Goal: Task Accomplishment & Management: Manage account settings

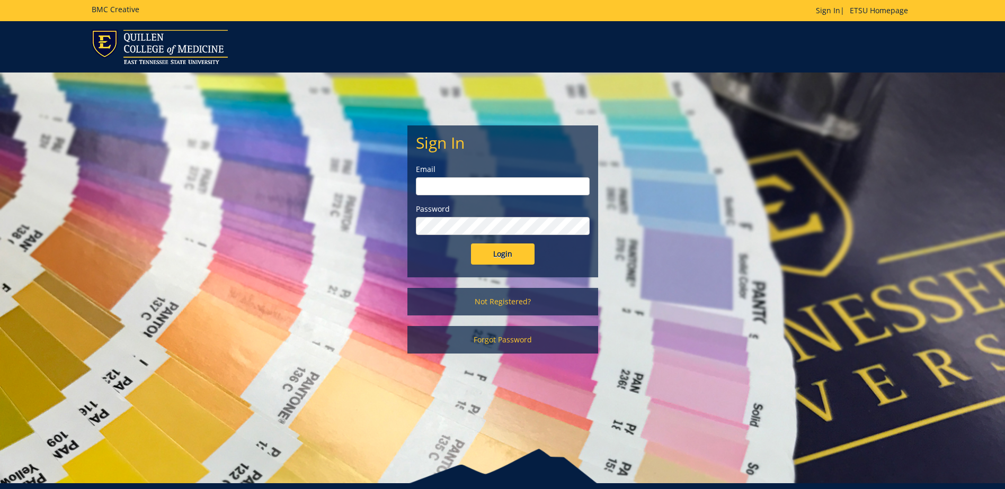
click at [423, 185] on input "email" at bounding box center [503, 186] width 174 height 18
type input "[EMAIL_ADDRESS][DOMAIN_NAME]"
click at [478, 253] on input "Login" at bounding box center [503, 254] width 64 height 21
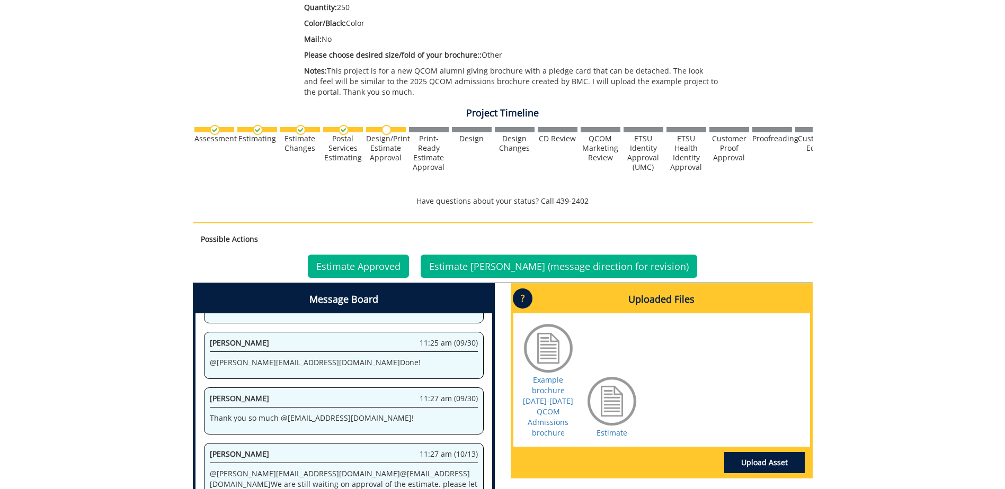
scroll to position [288, 0]
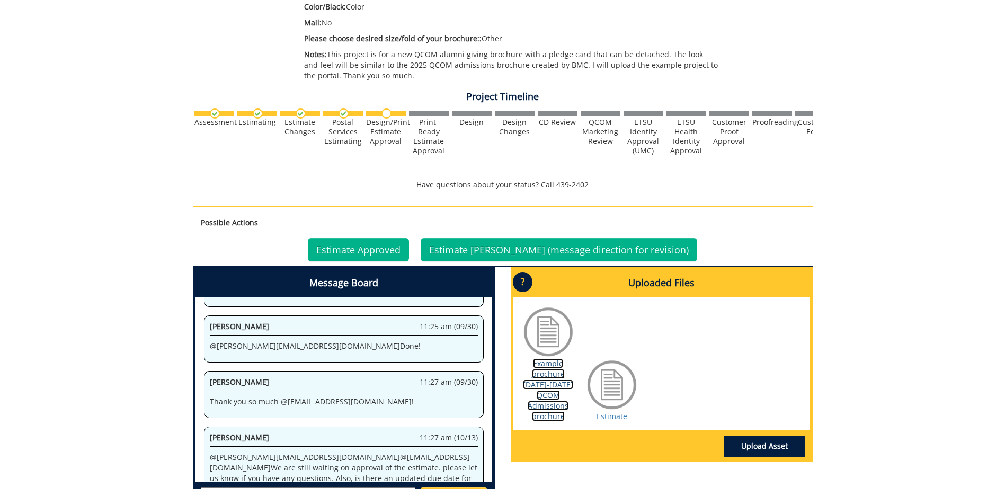
click at [554, 396] on link "Example brochure 2024-2025 QCOM Admissions brochure" at bounding box center [548, 389] width 50 height 63
click at [604, 418] on link "Estimate" at bounding box center [611, 416] width 31 height 10
click at [535, 381] on link "Example brochure 2024-2025 QCOM Admissions brochure" at bounding box center [548, 389] width 50 height 63
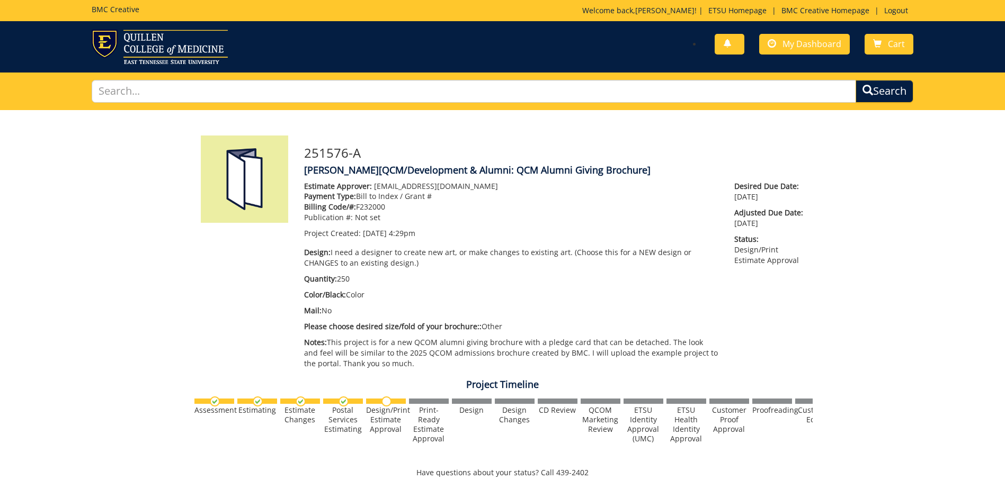
scroll to position [692, 0]
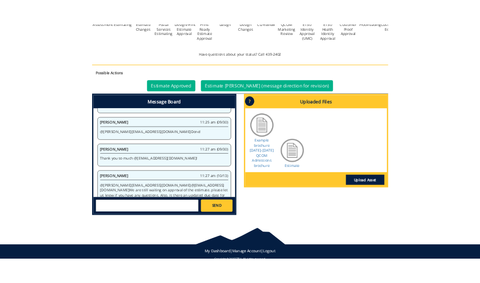
scroll to position [424, 0]
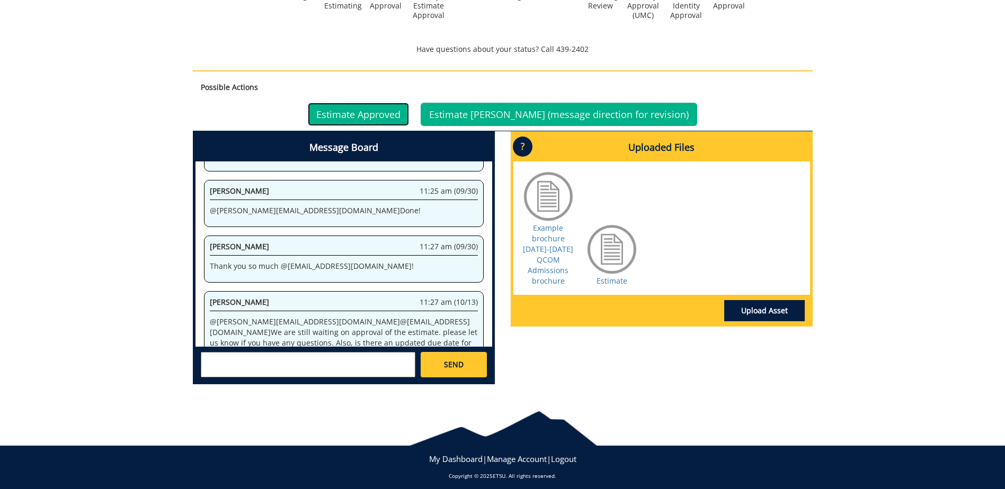
click at [405, 104] on link "Estimate Approved" at bounding box center [358, 114] width 101 height 23
click at [402, 109] on link "Estimate Approved" at bounding box center [358, 114] width 101 height 23
click at [405, 113] on link "Estimate Approved" at bounding box center [358, 114] width 101 height 23
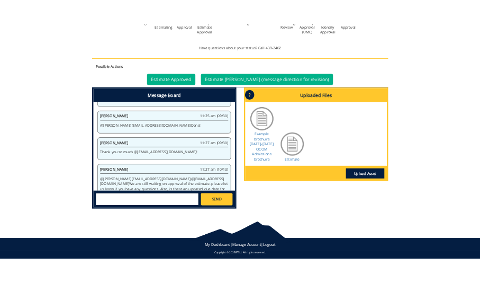
scroll to position [872, 0]
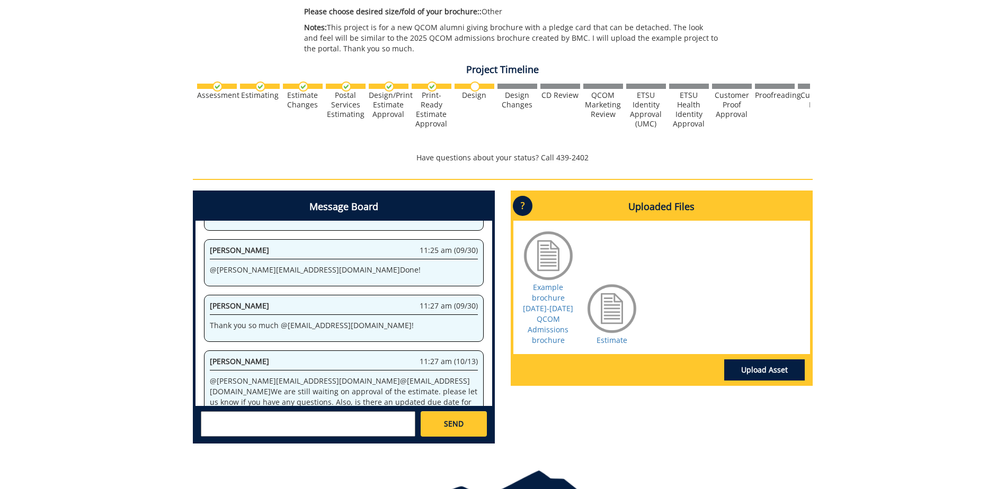
scroll to position [335, 0]
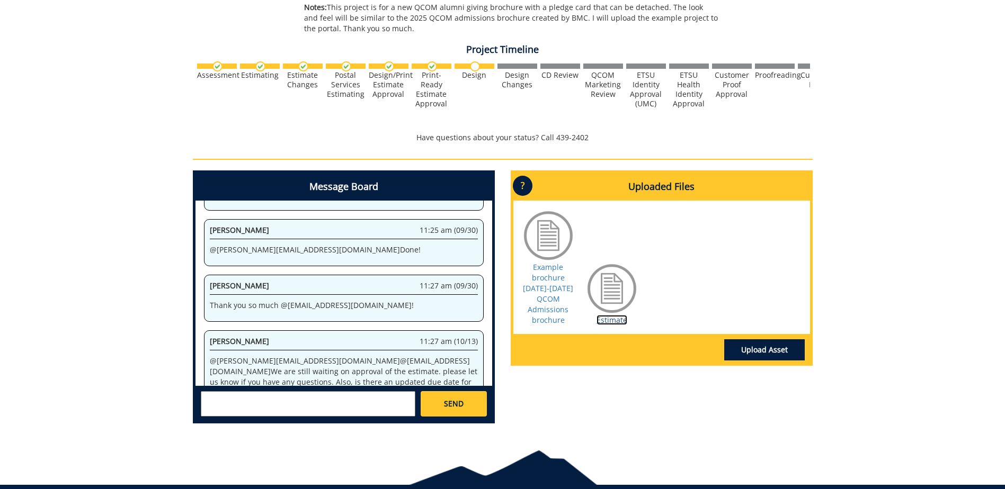
click at [480, 282] on link "Estimate" at bounding box center [611, 320] width 31 height 10
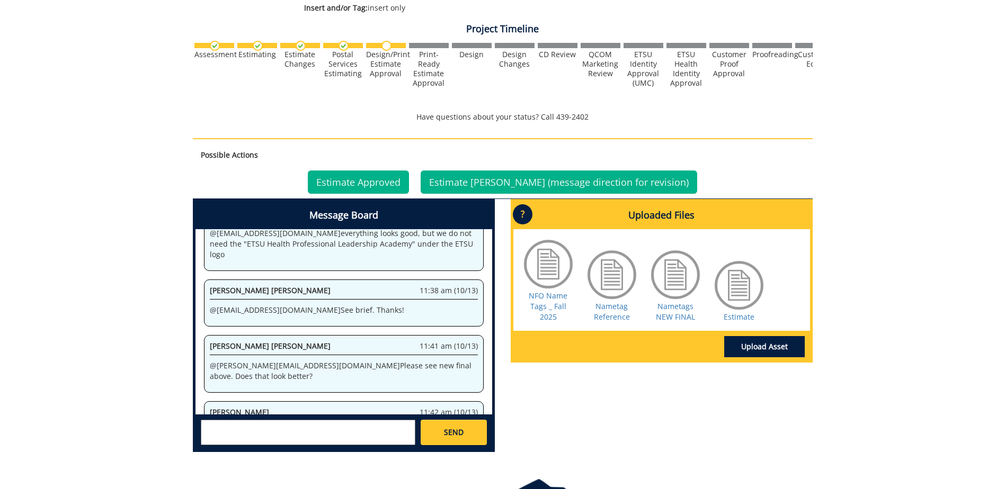
scroll to position [340, 0]
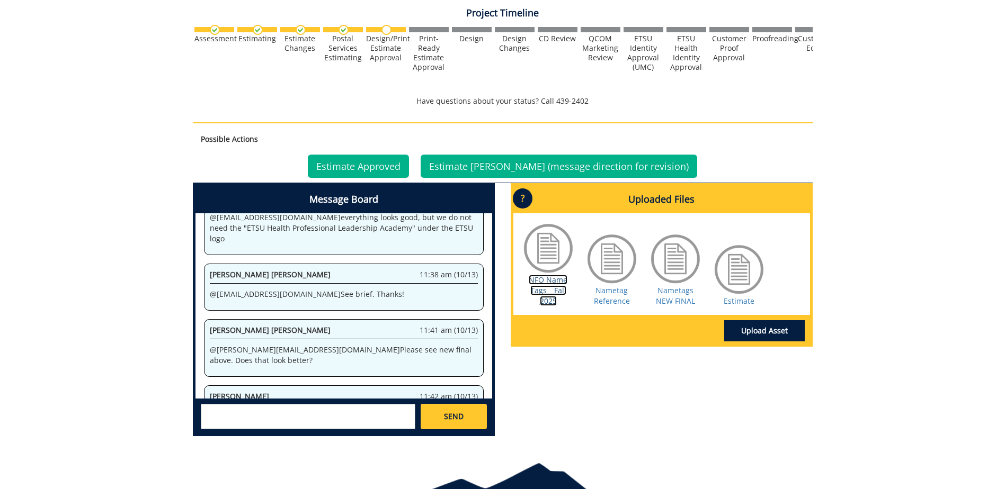
click at [552, 285] on link "NFO Name Tags _ Fall 2025" at bounding box center [547, 290] width 39 height 31
click at [620, 298] on link "Nametag Reference" at bounding box center [612, 295] width 36 height 21
click at [669, 299] on link "Nametags NEW FINAL" at bounding box center [675, 295] width 39 height 21
click at [735, 301] on link "Estimate" at bounding box center [738, 301] width 31 height 10
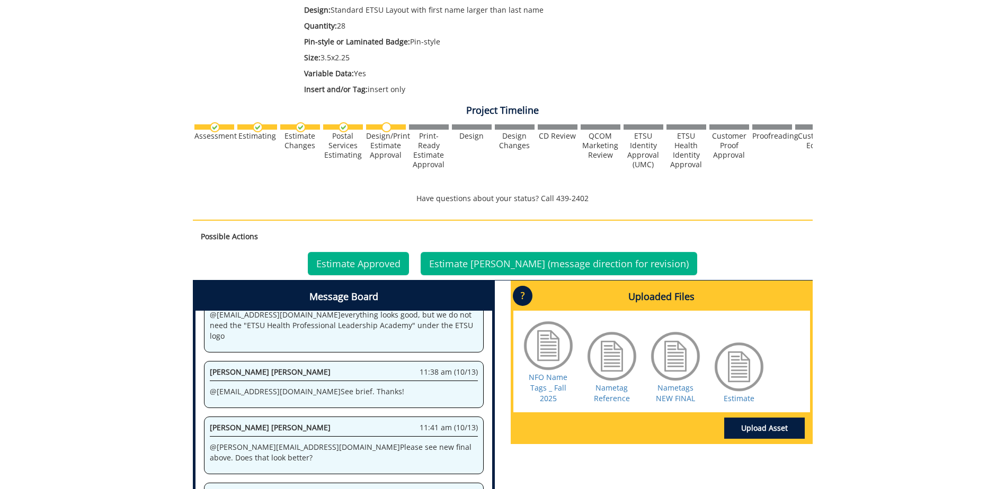
scroll to position [250, 0]
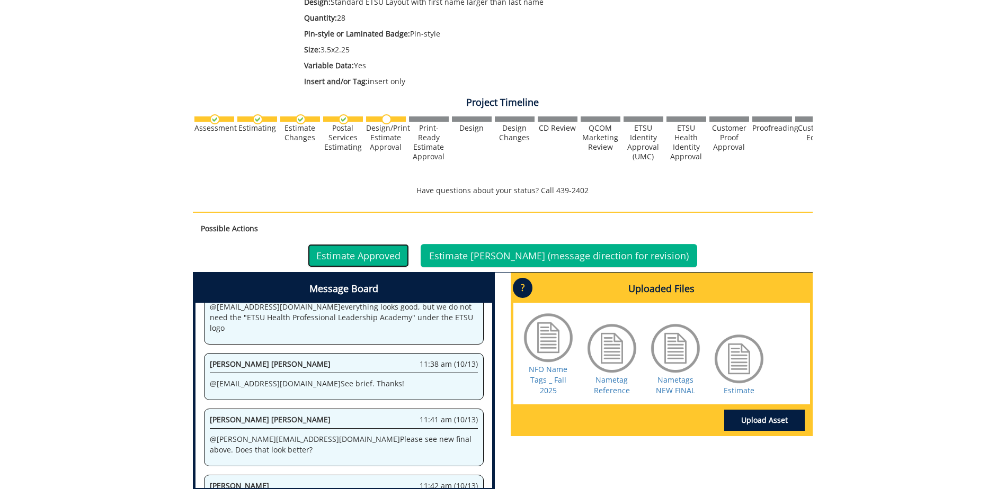
click at [376, 258] on link "Estimate Approved" at bounding box center [358, 255] width 101 height 23
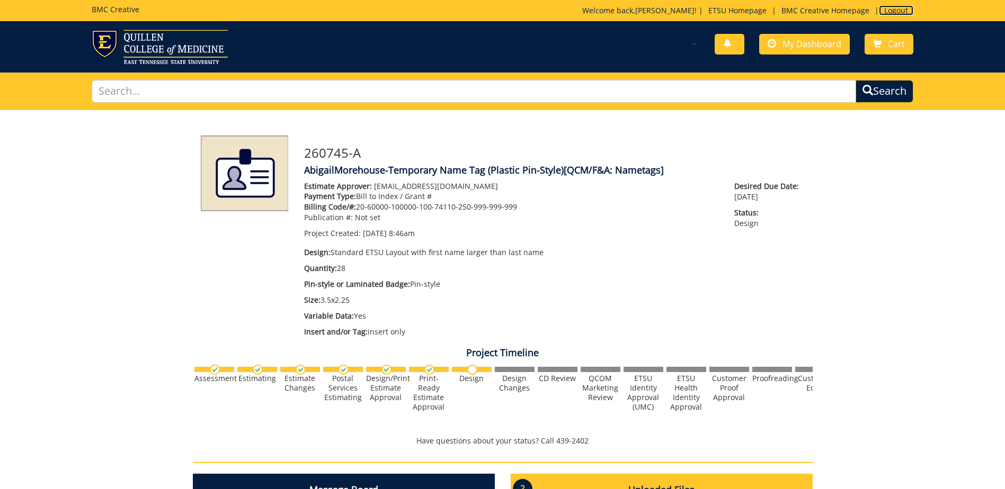
click at [898, 10] on link "Logout" at bounding box center [895, 10] width 34 height 10
